Goal: Task Accomplishment & Management: Schedule a visit

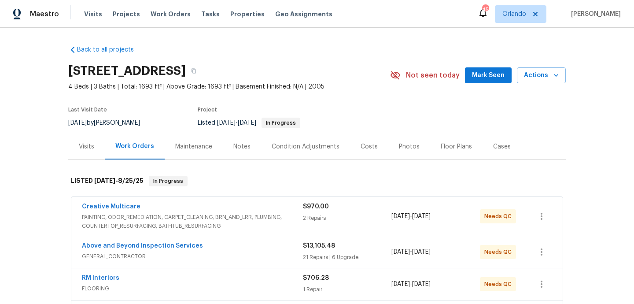
click at [189, 230] on span "PAINTING, ODOR_REMEDIATION, CARPET_CLEANING, BRN_AND_LRR, PLUMBING, COUNTERTOP_…" at bounding box center [192, 222] width 221 height 18
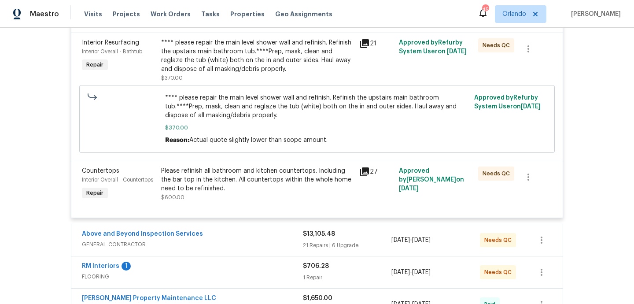
scroll to position [314, 0]
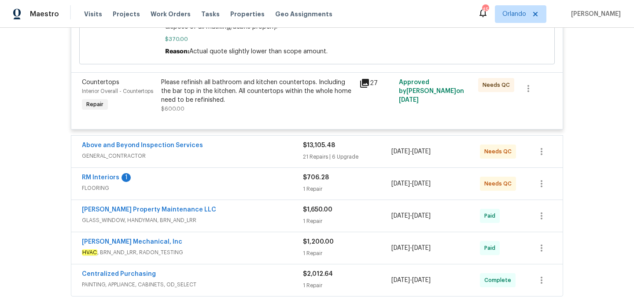
click at [217, 150] on div "Above and Beyond Inspection Services" at bounding box center [192, 146] width 221 height 11
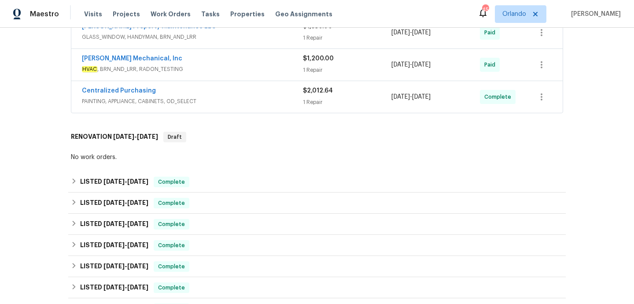
scroll to position [2985, 0]
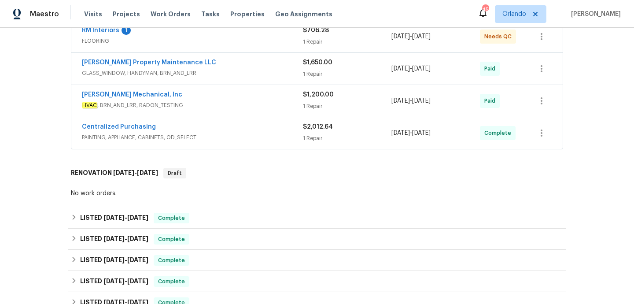
click at [216, 101] on span "HVAC , BRN_AND_LRR, RADON_TESTING" at bounding box center [192, 105] width 221 height 9
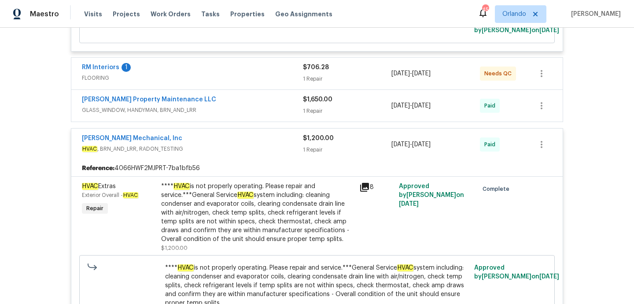
scroll to position [2925, 0]
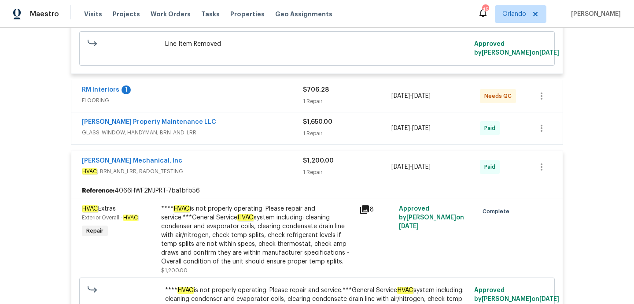
click at [252, 96] on span "FLOORING" at bounding box center [192, 100] width 221 height 9
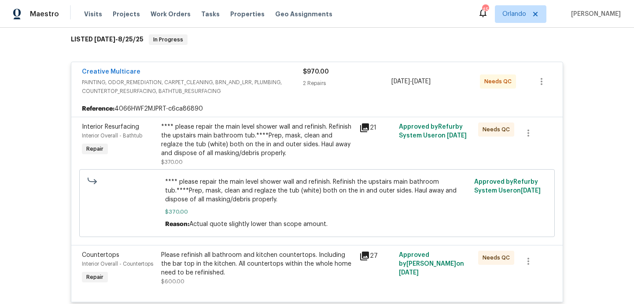
scroll to position [0, 0]
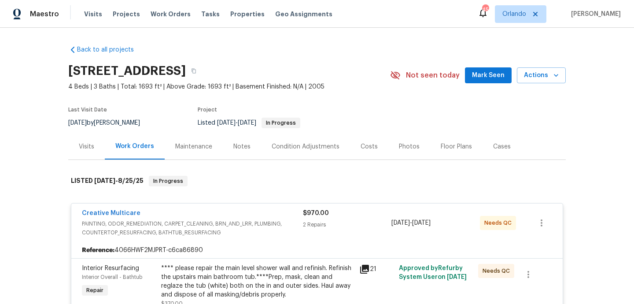
click at [83, 134] on div "Visits" at bounding box center [86, 146] width 37 height 26
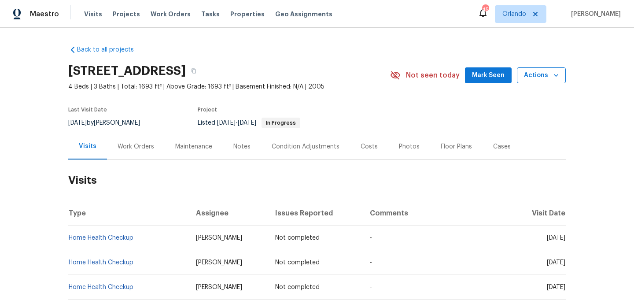
click at [542, 80] on span "Actions" at bounding box center [541, 75] width 35 height 11
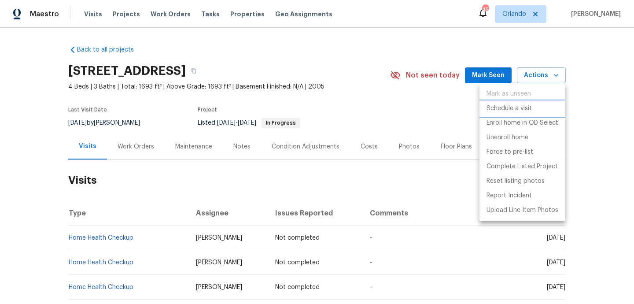
click at [518, 104] on p "Schedule a visit" at bounding box center [509, 108] width 45 height 9
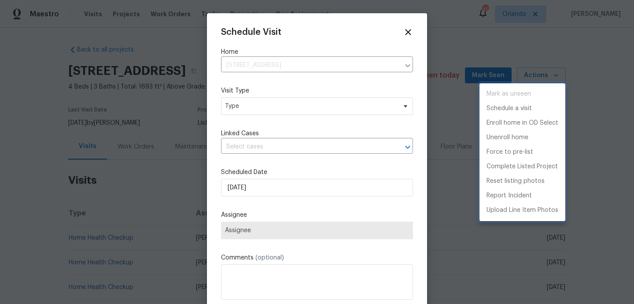
click at [292, 111] on div at bounding box center [317, 152] width 634 height 304
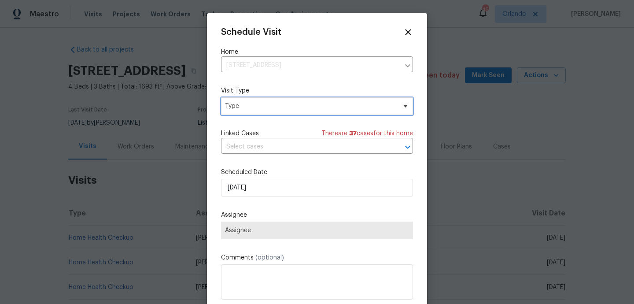
click at [292, 111] on span "Type" at bounding box center [317, 106] width 192 height 18
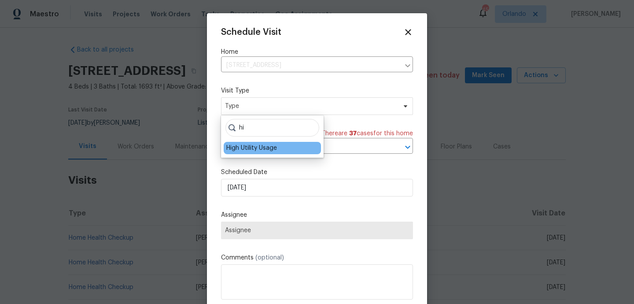
type input "hi"
click at [264, 143] on div "High Utility Usage" at bounding box center [272, 148] width 97 height 12
click at [262, 146] on div "High Utility Usage" at bounding box center [251, 148] width 51 height 9
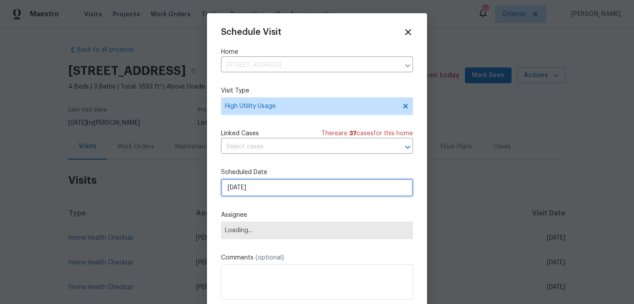
click at [255, 188] on input "[DATE]" at bounding box center [317, 188] width 192 height 18
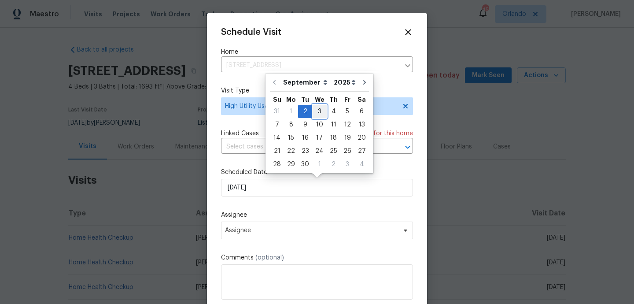
click at [320, 112] on div "3" at bounding box center [319, 111] width 15 height 12
type input "[DATE]"
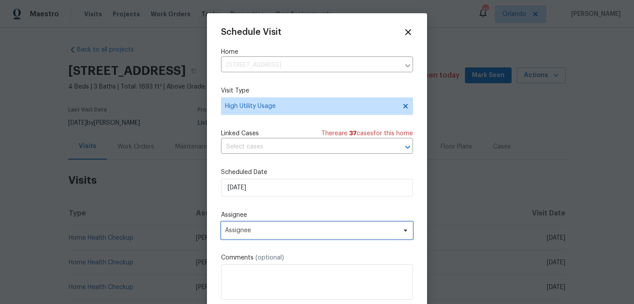
click at [275, 232] on span "Assignee" at bounding box center [311, 230] width 173 height 7
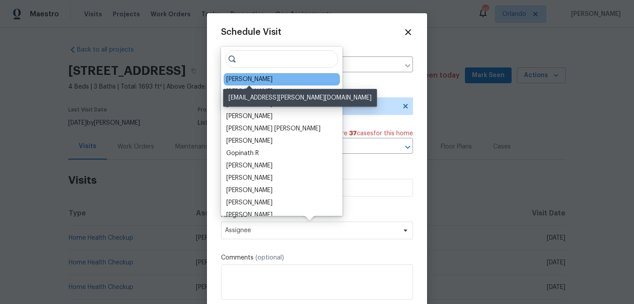
click at [259, 81] on div "Jaydon Entrekin" at bounding box center [249, 79] width 46 height 9
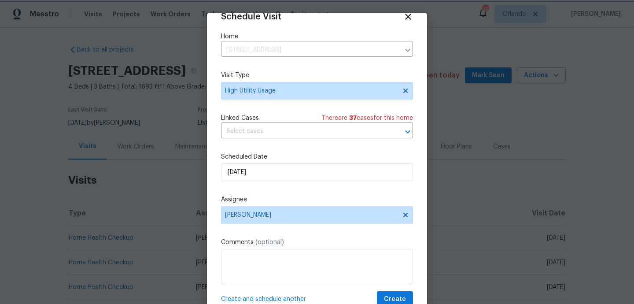
scroll to position [31, 0]
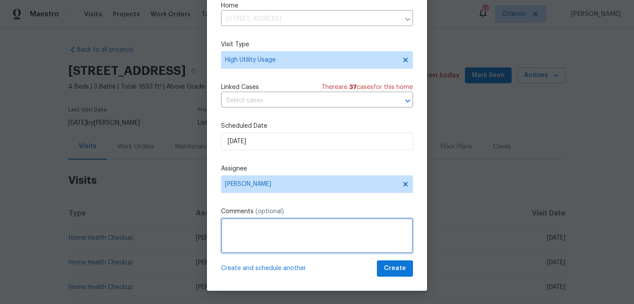
click at [263, 233] on textarea at bounding box center [317, 235] width 192 height 35
paste textarea "Hi team, we received a high usage of Water bill from a utility company for this…"
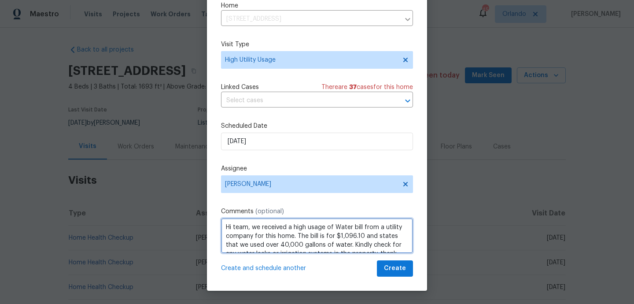
scroll to position [4, 0]
type textarea "Hi team, we received a high usage of Water bill from a utility company for this…"
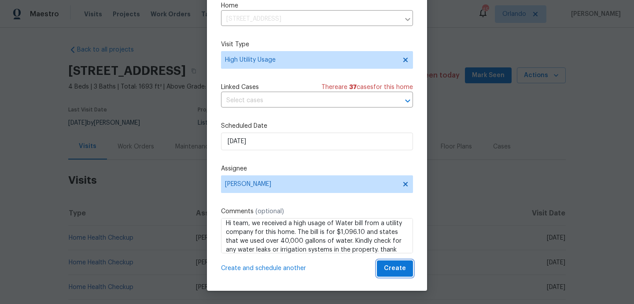
click at [400, 272] on span "Create" at bounding box center [395, 268] width 22 height 11
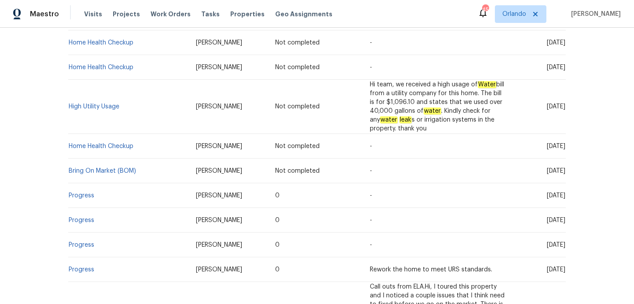
scroll to position [244, 0]
click at [103, 108] on link "High Utility Usage" at bounding box center [94, 107] width 51 height 6
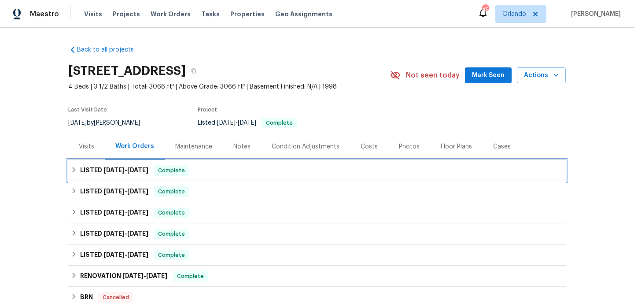
click at [237, 175] on div "LISTED 6/18/25 - 7/9/25 Complete" at bounding box center [317, 170] width 493 height 11
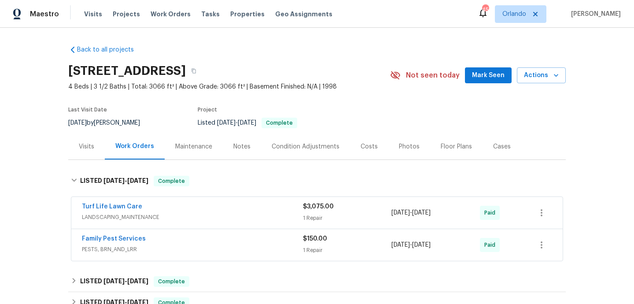
click at [245, 215] on span "LANDSCAPING_MAINTENANCE" at bounding box center [192, 217] width 221 height 9
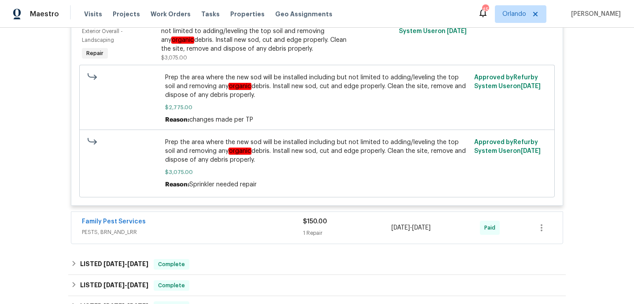
scroll to position [247, 0]
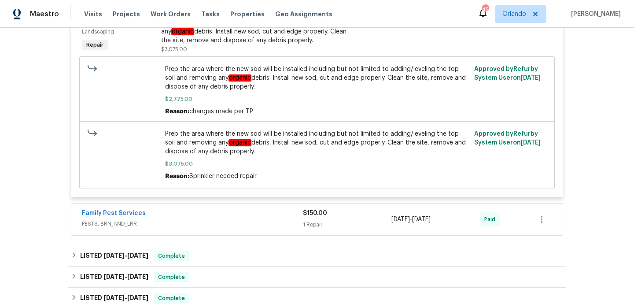
click at [251, 218] on div "Family Pest Services" at bounding box center [192, 214] width 221 height 11
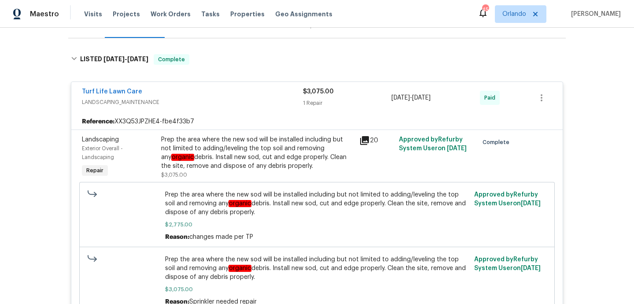
scroll to position [0, 0]
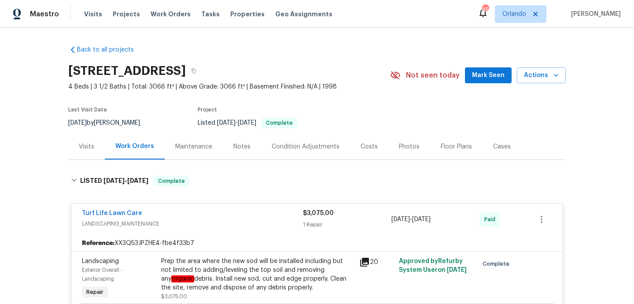
click at [93, 150] on div "Visits" at bounding box center [86, 146] width 15 height 9
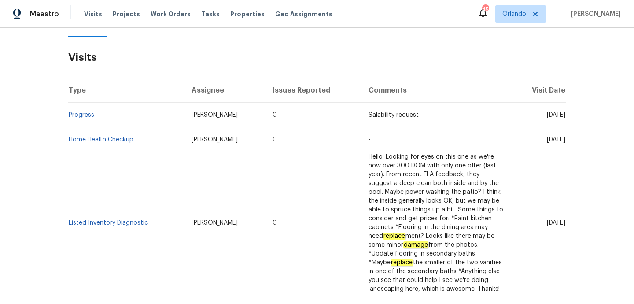
scroll to position [32, 0]
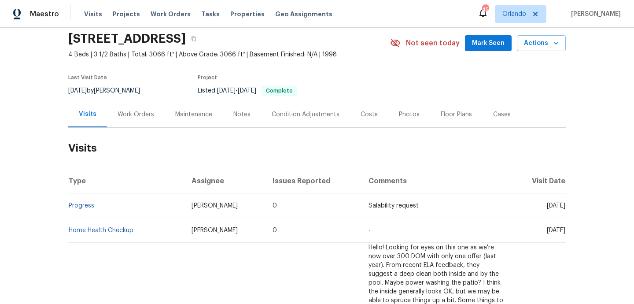
click at [247, 114] on div "Notes" at bounding box center [241, 114] width 17 height 9
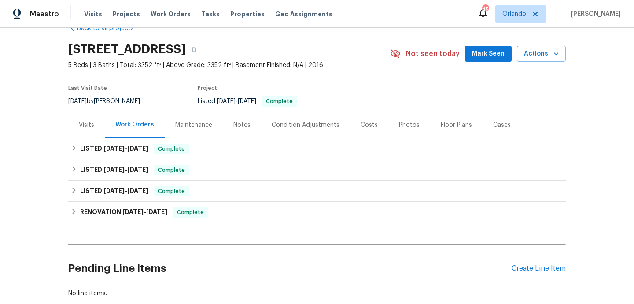
scroll to position [43, 0]
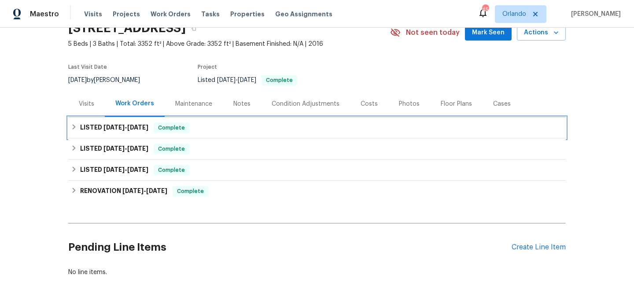
click at [205, 119] on div "LISTED [DATE] - [DATE] Complete" at bounding box center [317, 127] width 498 height 21
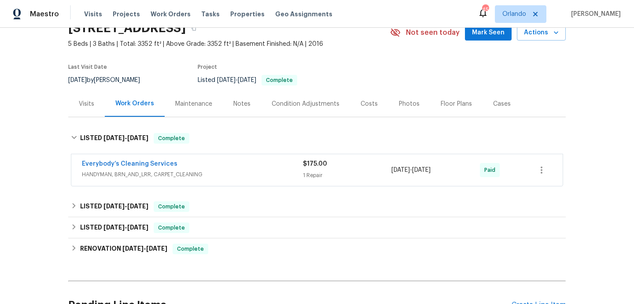
click at [234, 166] on div "Everybody’s Cleaning Services" at bounding box center [192, 164] width 221 height 11
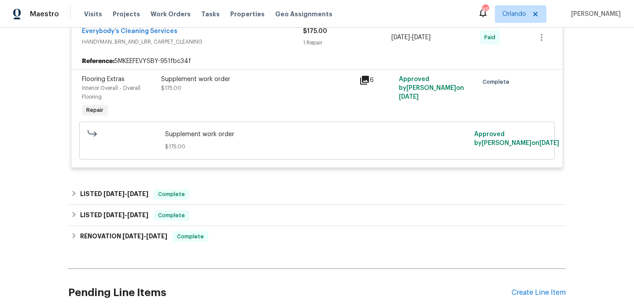
scroll to position [189, 0]
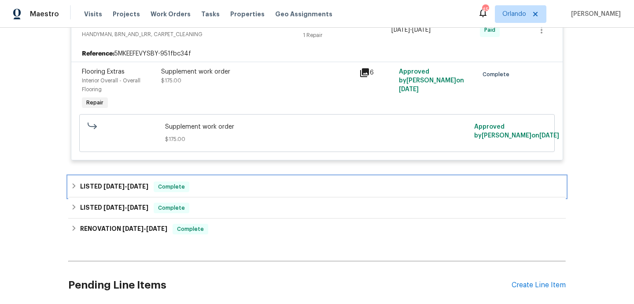
click at [234, 189] on div "LISTED [DATE] - [DATE] Complete" at bounding box center [317, 187] width 493 height 11
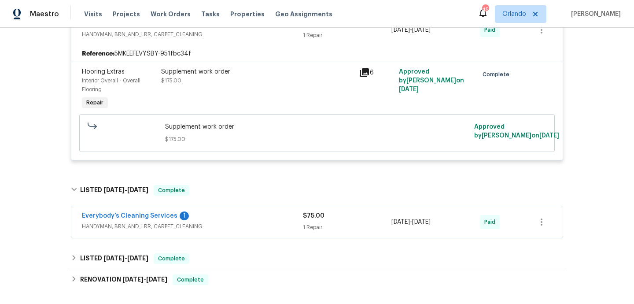
click at [245, 219] on div "Everybody’s Cleaning Services 1" at bounding box center [192, 216] width 221 height 11
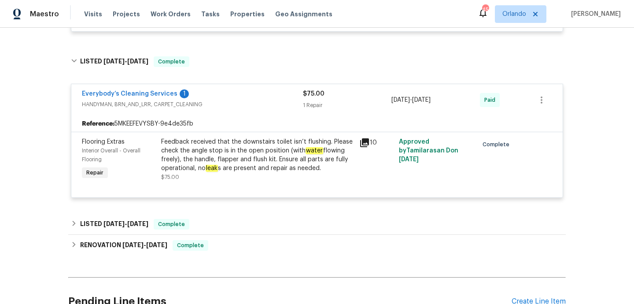
scroll to position [328, 0]
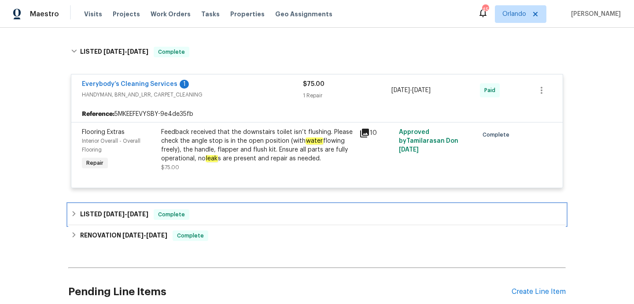
click at [248, 208] on div "LISTED 6/18/25 - 6/19/25 Complete" at bounding box center [317, 214] width 498 height 21
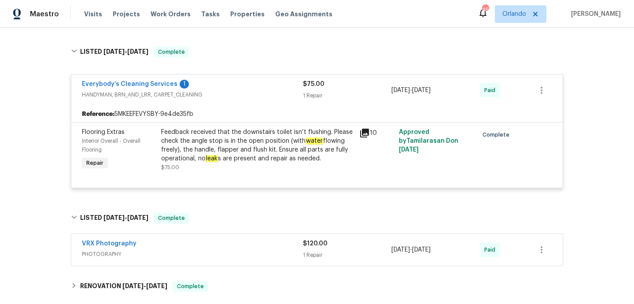
click at [258, 251] on span "PHOTOGRAPHY" at bounding box center [192, 254] width 221 height 9
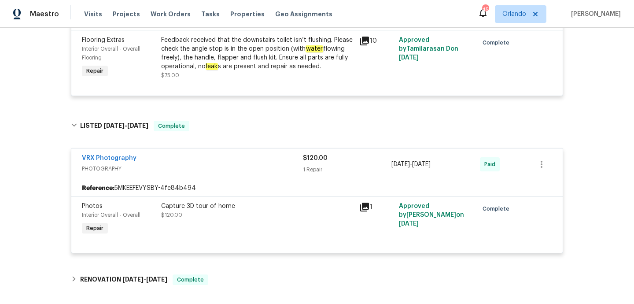
scroll to position [0, 0]
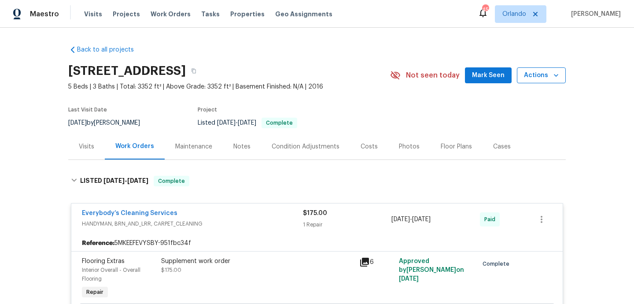
click at [546, 77] on span "Actions" at bounding box center [541, 75] width 35 height 11
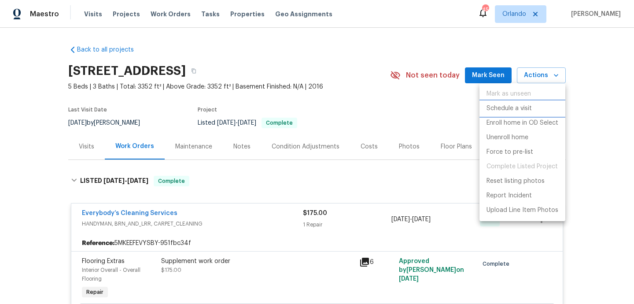
click at [524, 104] on p "Schedule a visit" at bounding box center [509, 108] width 45 height 9
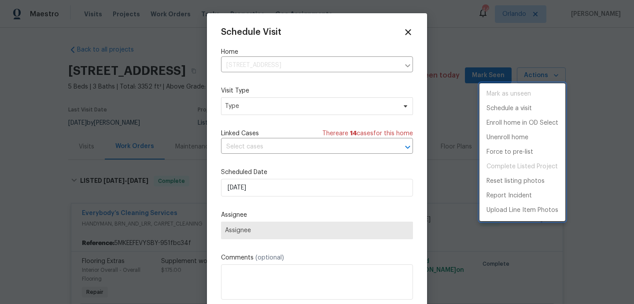
click at [260, 188] on div at bounding box center [317, 152] width 634 height 304
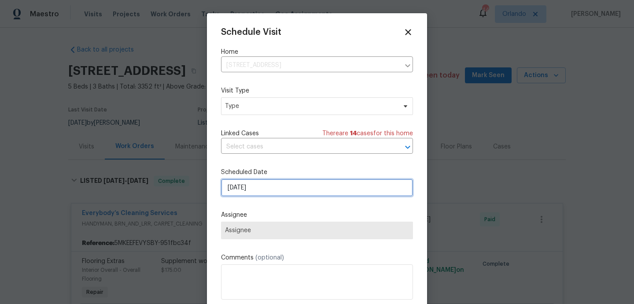
click at [258, 186] on input "[DATE]" at bounding box center [317, 188] width 192 height 18
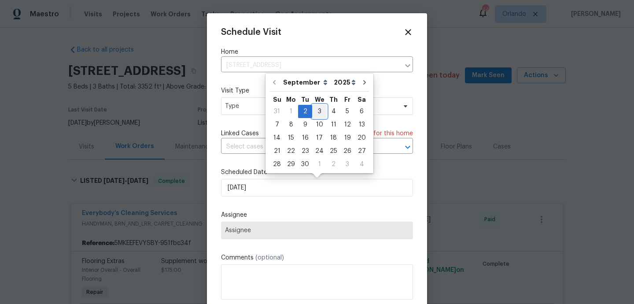
click at [314, 113] on div "3" at bounding box center [319, 111] width 15 height 12
type input "[DATE]"
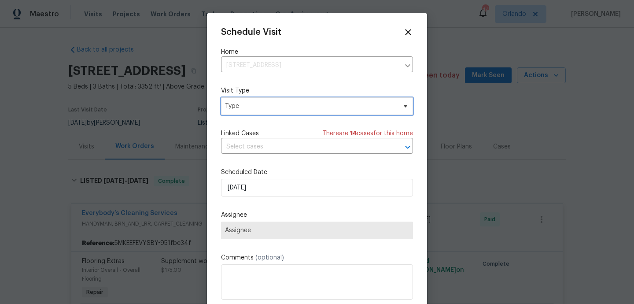
click at [256, 108] on span "Type" at bounding box center [310, 106] width 171 height 9
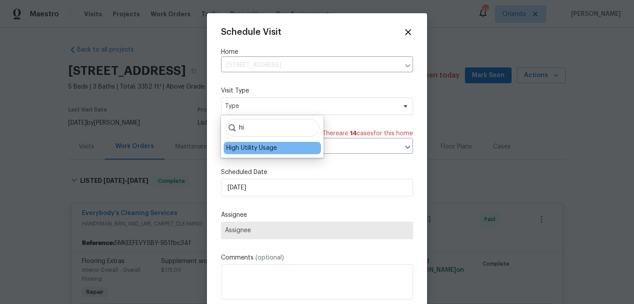
type input "hi"
click at [257, 150] on div "High Utility Usage" at bounding box center [251, 148] width 51 height 9
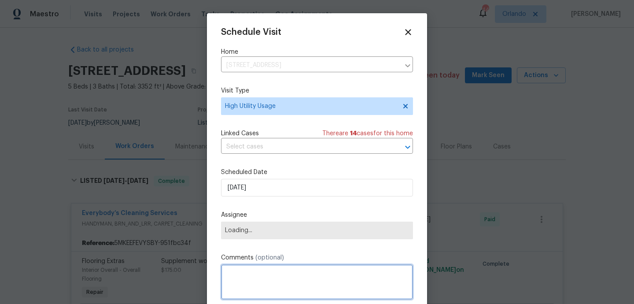
click at [251, 282] on textarea at bounding box center [317, 281] width 192 height 35
paste textarea "Hi team, we received a high usage of Water bill from a utility company for this…"
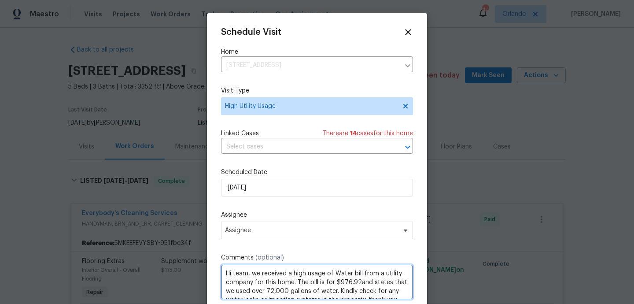
scroll to position [4, 0]
type textarea "Hi team, we received a high usage of Water bill from a utility company for this…"
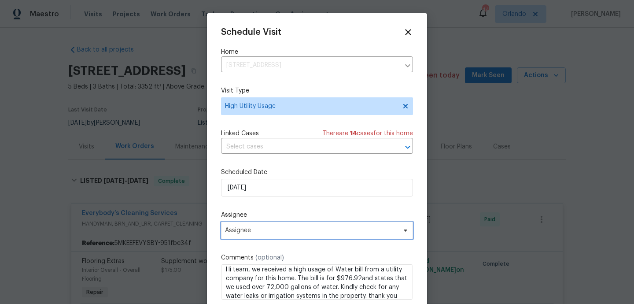
click at [252, 230] on span "Assignee" at bounding box center [311, 230] width 173 height 7
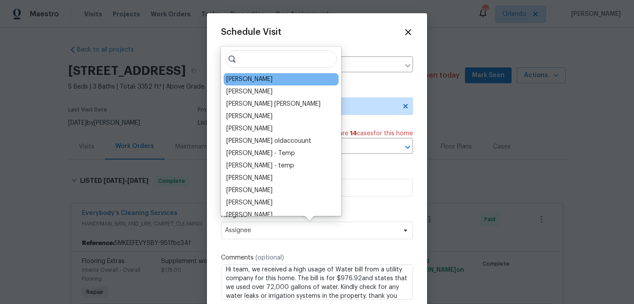
click at [236, 74] on div "Bobby Fortin" at bounding box center [281, 79] width 115 height 12
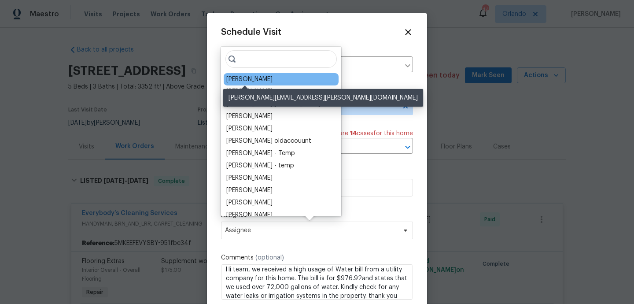
click at [236, 77] on div "Bobby Fortin" at bounding box center [249, 79] width 46 height 9
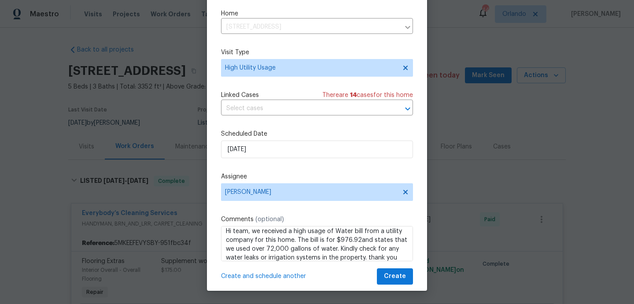
scroll to position [16, 0]
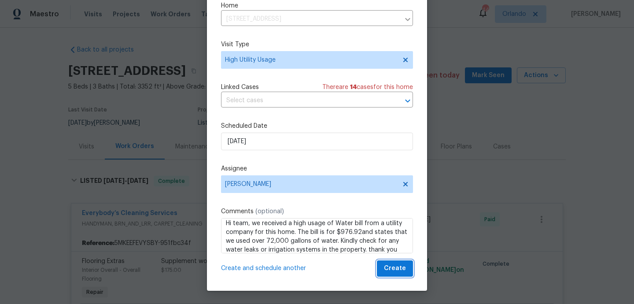
click at [387, 272] on span "Create" at bounding box center [395, 268] width 22 height 11
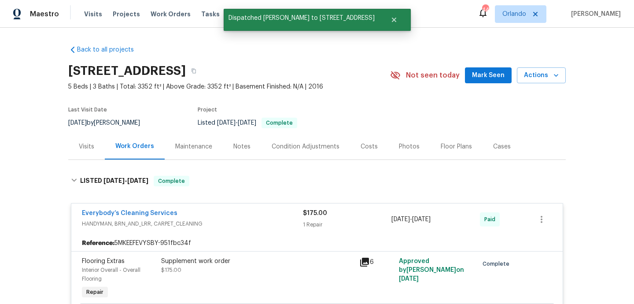
scroll to position [0, 0]
click at [85, 144] on div "Visits" at bounding box center [86, 146] width 15 height 9
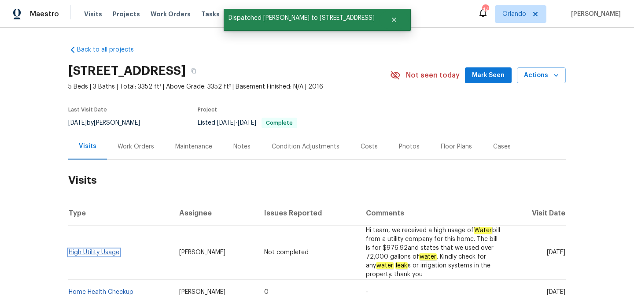
click at [103, 252] on link "High Utility Usage" at bounding box center [94, 252] width 51 height 6
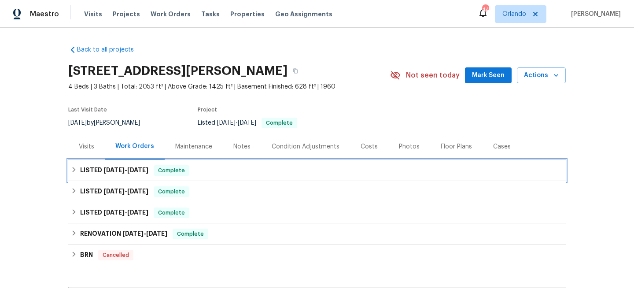
click at [219, 173] on div "LISTED 8/11/25 - 8/18/25 Complete" at bounding box center [317, 170] width 493 height 11
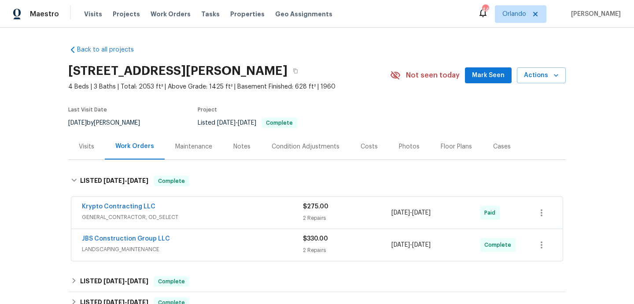
click at [229, 208] on div "Krypto Contracting LLC" at bounding box center [192, 207] width 221 height 11
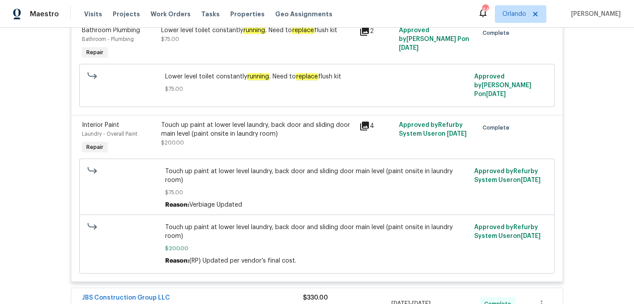
scroll to position [334, 0]
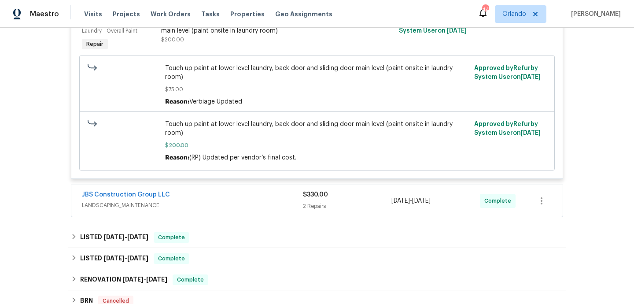
click at [233, 190] on div "JBS Construction Group LLC" at bounding box center [192, 195] width 221 height 11
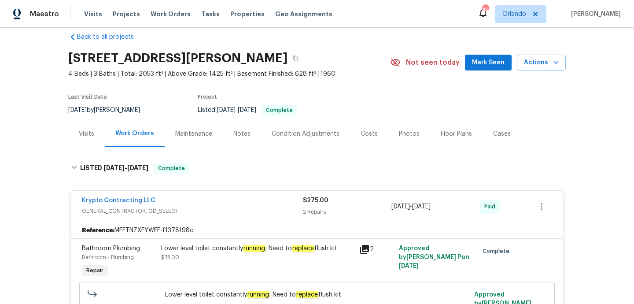
scroll to position [14, 0]
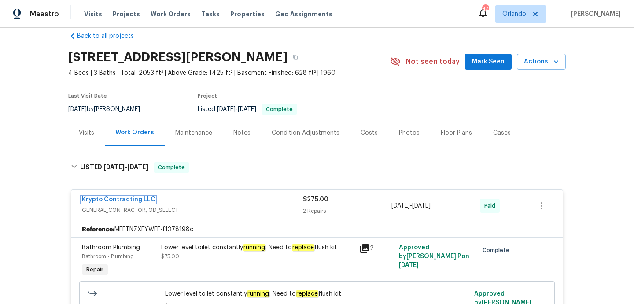
click at [132, 197] on link "Krypto Contracting LLC" at bounding box center [119, 199] width 74 height 6
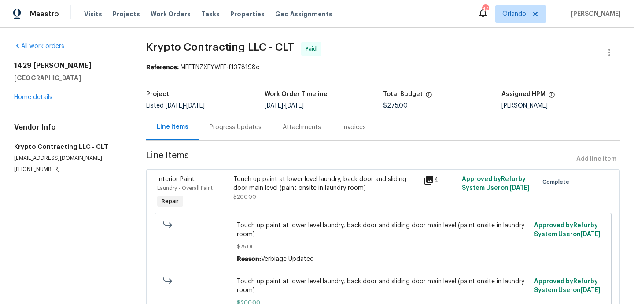
click at [116, 53] on div "All work orders [STREET_ADDRESS][PERSON_NAME] Home details Vendor Info Krypto C…" at bounding box center [69, 107] width 111 height 131
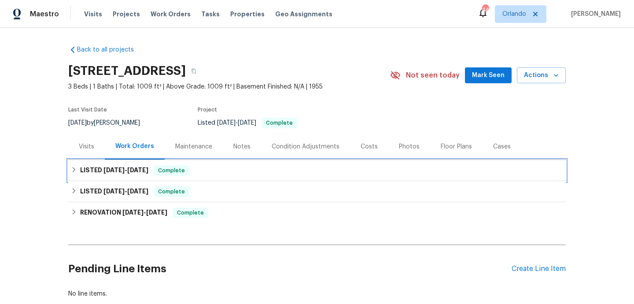
click at [228, 173] on div "LISTED [DATE] - [DATE] Complete" at bounding box center [317, 170] width 493 height 11
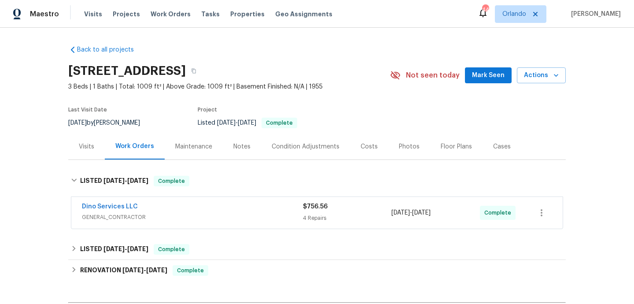
click at [233, 216] on span "GENERAL_CONTRACTOR" at bounding box center [192, 217] width 221 height 9
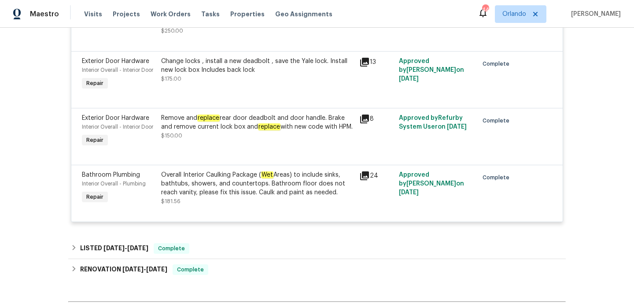
scroll to position [455, 0]
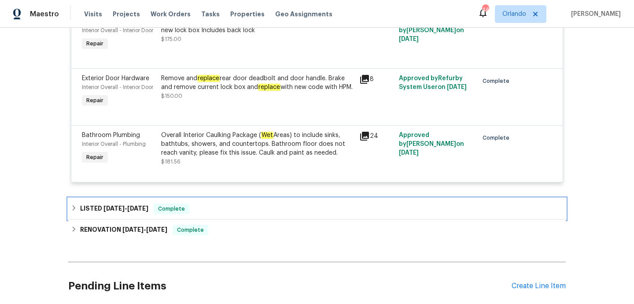
click at [233, 209] on div "LISTED [DATE] - [DATE] Complete" at bounding box center [317, 209] width 493 height 11
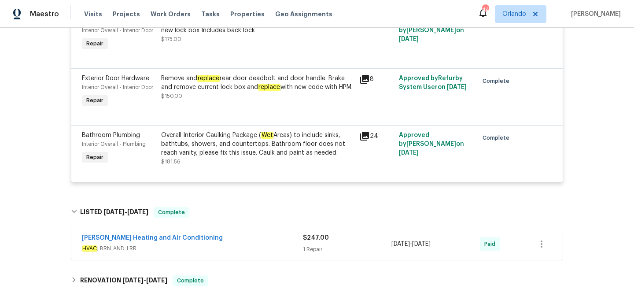
click at [231, 242] on div "[PERSON_NAME] Heating and Air Conditioning" at bounding box center [192, 238] width 221 height 11
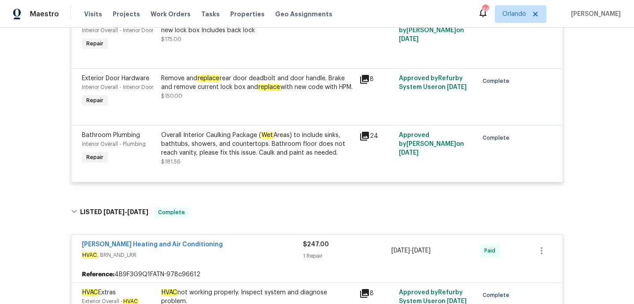
scroll to position [0, 0]
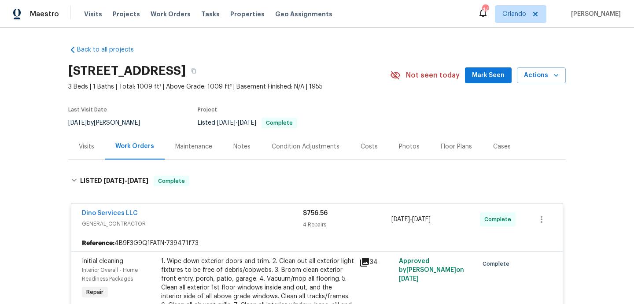
click at [88, 141] on div "Visits" at bounding box center [86, 146] width 37 height 26
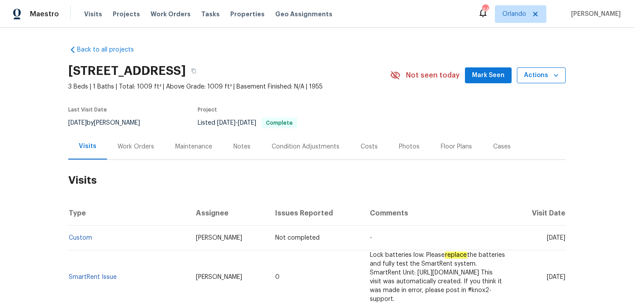
click at [535, 70] on span "Actions" at bounding box center [541, 75] width 35 height 11
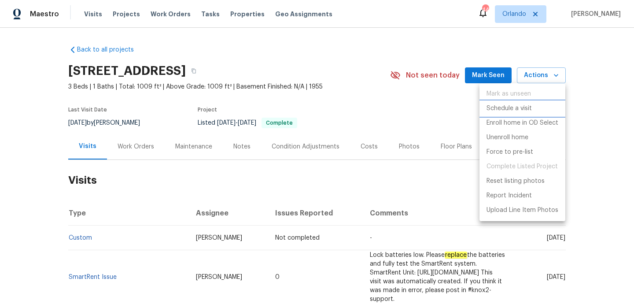
click at [527, 111] on p "Schedule a visit" at bounding box center [509, 108] width 45 height 9
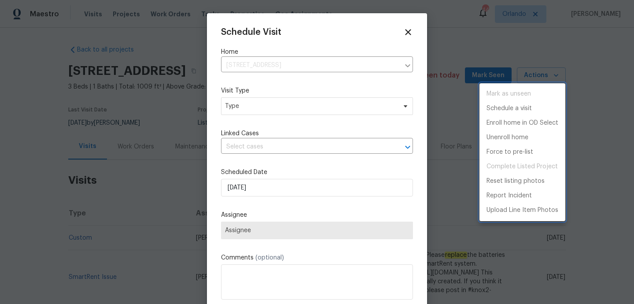
click at [233, 103] on div at bounding box center [317, 152] width 634 height 304
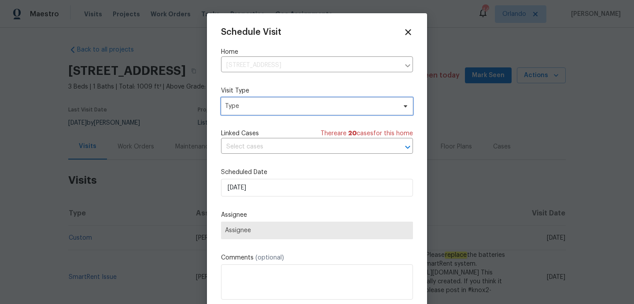
click at [233, 103] on span "Type" at bounding box center [310, 106] width 171 height 9
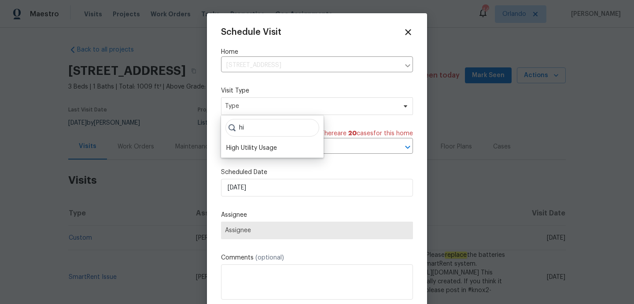
type input "hi"
click at [237, 141] on div "hi High Utility Usage" at bounding box center [272, 136] width 103 height 42
click at [240, 147] on div "High Utility Usage" at bounding box center [251, 148] width 51 height 9
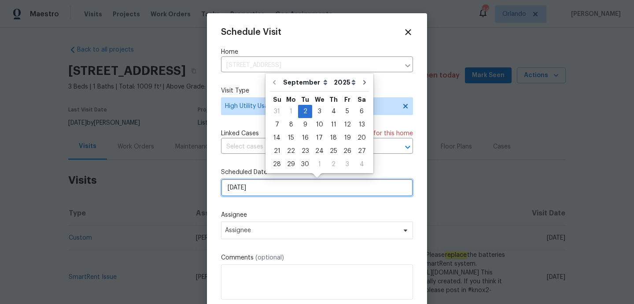
click at [253, 191] on input "[DATE]" at bounding box center [317, 188] width 192 height 18
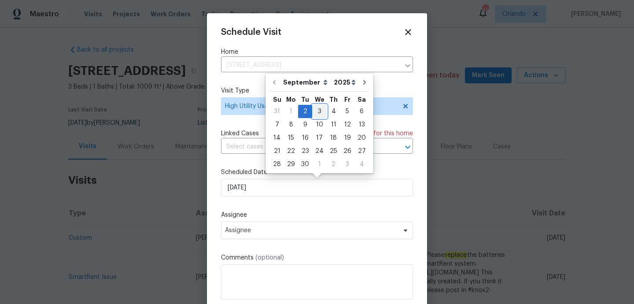
click at [315, 112] on div "3" at bounding box center [319, 111] width 15 height 12
type input "[DATE]"
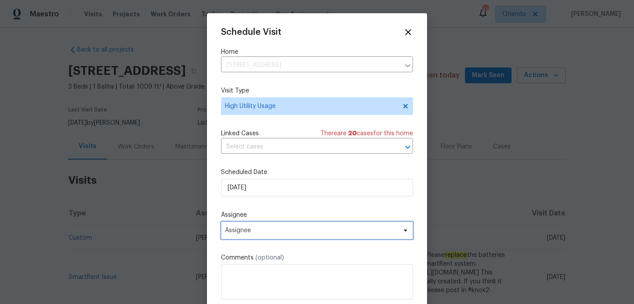
click at [261, 234] on span "Assignee" at bounding box center [317, 231] width 192 height 18
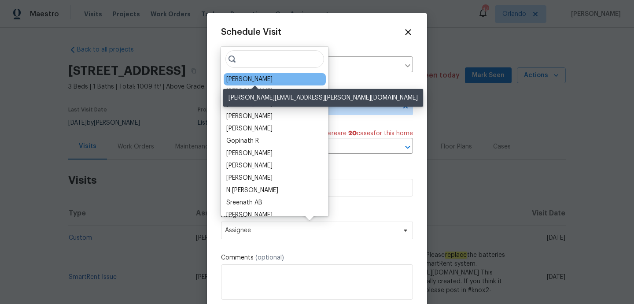
click at [260, 80] on div "[PERSON_NAME]" at bounding box center [249, 79] width 46 height 9
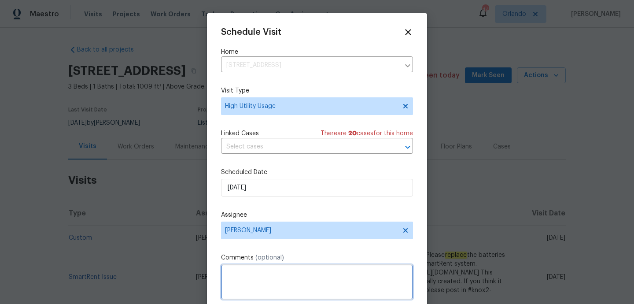
click at [268, 276] on textarea at bounding box center [317, 281] width 192 height 35
paste textarea "Hi team, we received a high usage of Water bill from a utility company for this…"
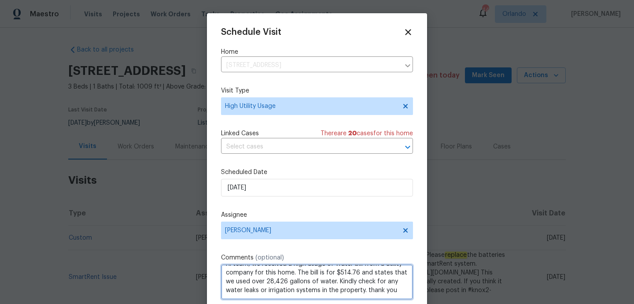
scroll to position [16, 0]
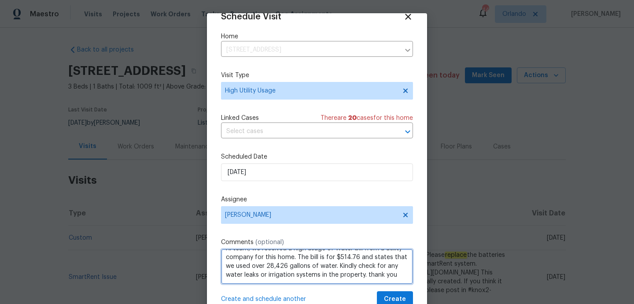
type textarea "Hi team, we received a high usage of Water bill from a utility company for this…"
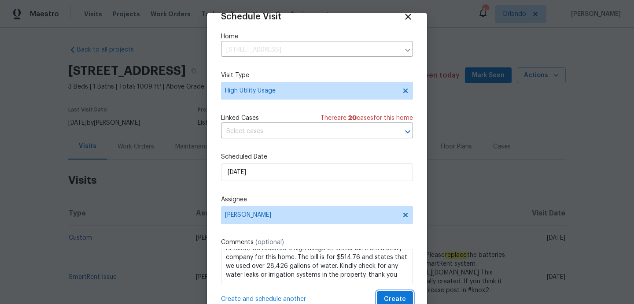
click at [399, 300] on span "Create" at bounding box center [395, 299] width 22 height 11
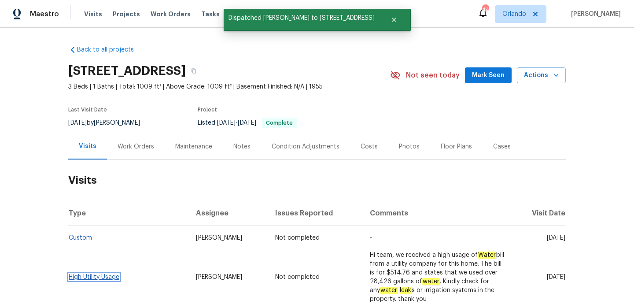
click at [85, 274] on link "High Utility Usage" at bounding box center [94, 277] width 51 height 6
